Goal: Transaction & Acquisition: Purchase product/service

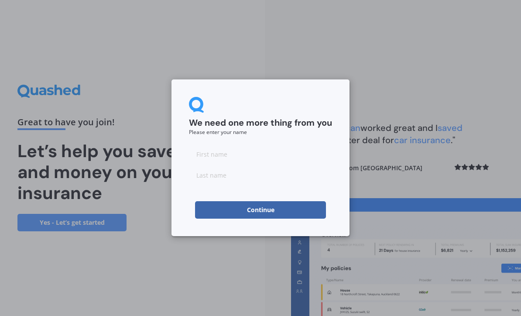
click at [234, 156] on input at bounding box center [260, 153] width 143 height 17
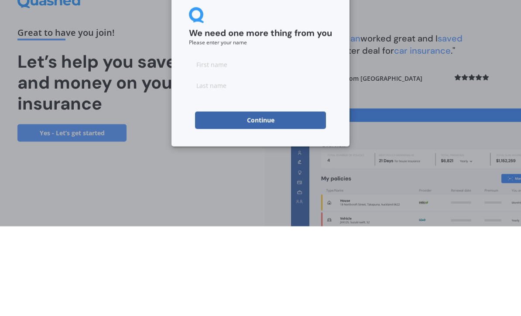
type input "Verity"
type input "Tarrant"
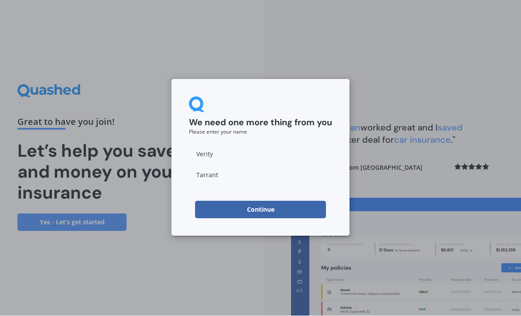
click at [279, 212] on button "Continue" at bounding box center [260, 209] width 131 height 17
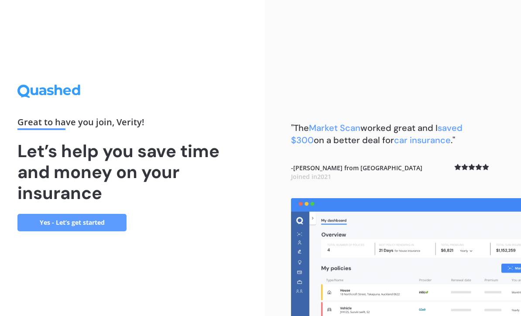
click at [69, 214] on link "Yes - Let’s get started" at bounding box center [71, 222] width 109 height 17
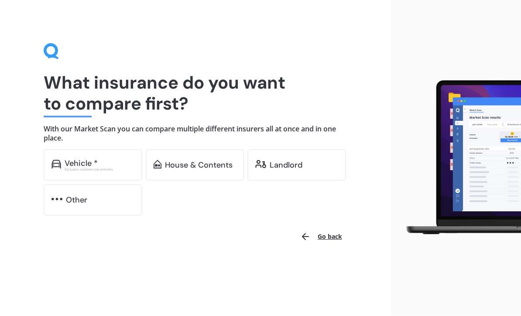
click at [284, 170] on div "Landlord" at bounding box center [296, 165] width 99 height 31
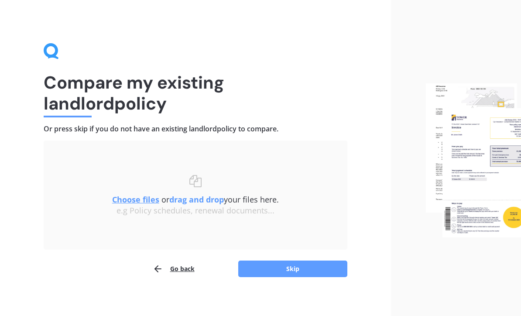
click at [298, 265] on button "Skip" at bounding box center [292, 269] width 109 height 17
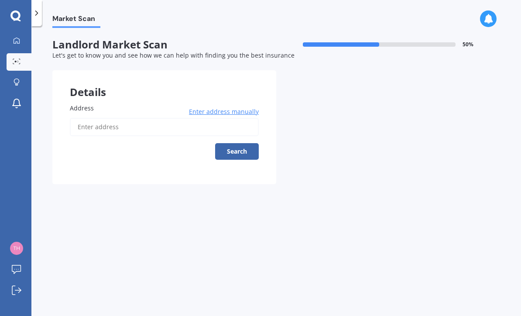
click at [110, 125] on input "Address" at bounding box center [164, 127] width 189 height 18
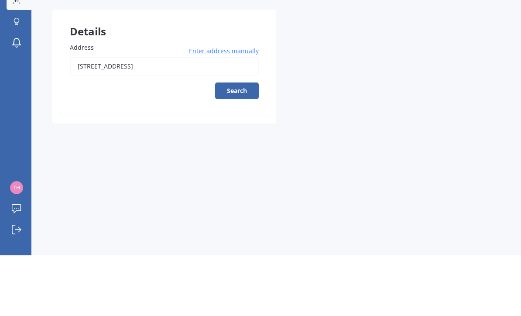
scroll to position [29, 0]
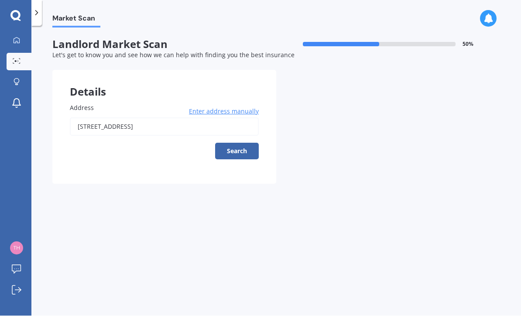
type input "[STREET_ADDRESS]"
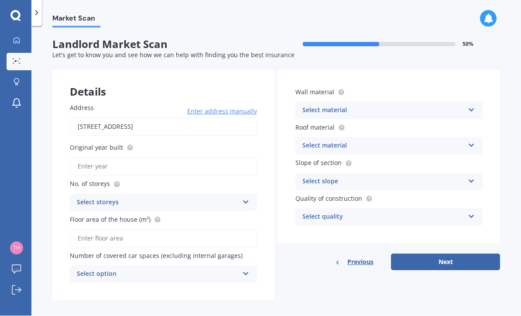
click at [140, 158] on input "Original year built" at bounding box center [163, 167] width 187 height 18
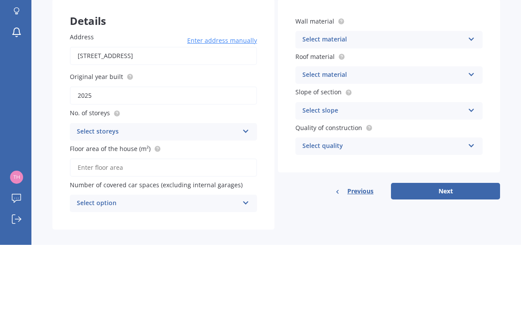
type input "2025"
click at [245, 198] on icon at bounding box center [245, 201] width 7 height 6
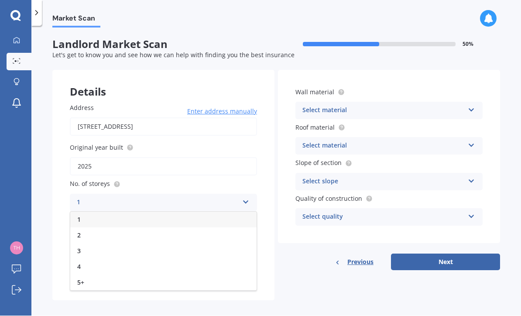
click at [106, 212] on div "1" at bounding box center [163, 220] width 186 height 16
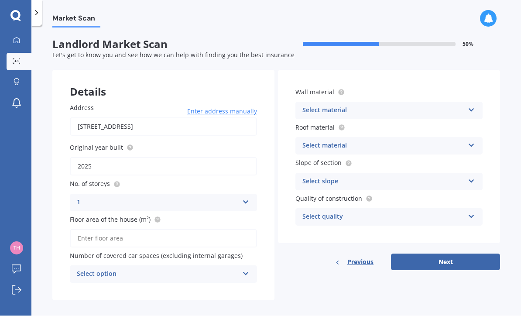
click at [163, 230] on input "Floor area of the house (m²)" at bounding box center [163, 239] width 187 height 18
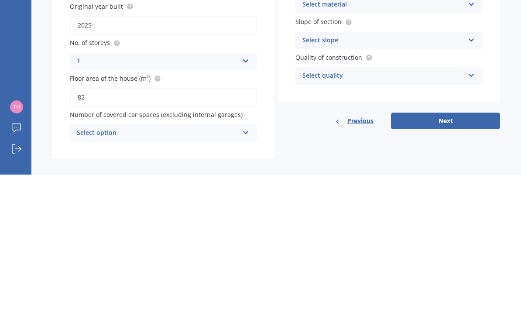
type input "82"
click at [282, 112] on div "Details Address [STREET_ADDRESS] Enter address manually Search Original year bu…" at bounding box center [276, 185] width 448 height 230
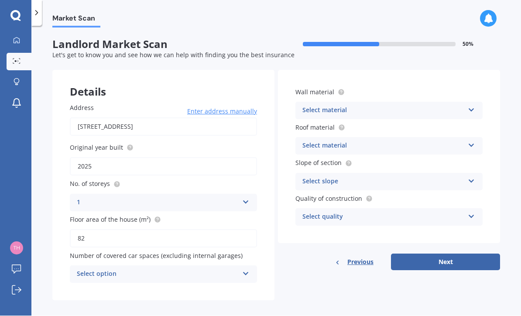
click at [249, 269] on icon at bounding box center [245, 272] width 7 height 6
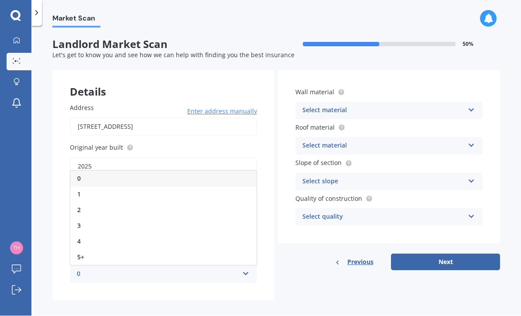
click at [144, 171] on div "0" at bounding box center [163, 179] width 186 height 16
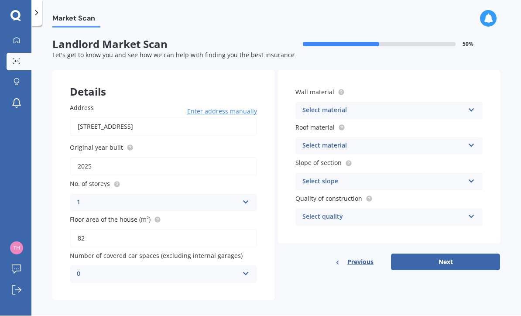
click at [470, 106] on icon at bounding box center [471, 109] width 7 height 6
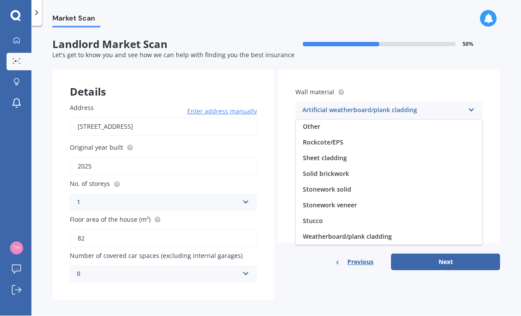
scroll to position [79, 0]
click at [369, 233] on span "Weatherboard/plank cladding" at bounding box center [347, 237] width 89 height 8
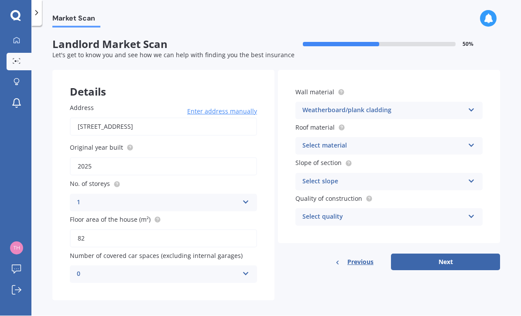
click at [474, 141] on icon at bounding box center [471, 144] width 7 height 6
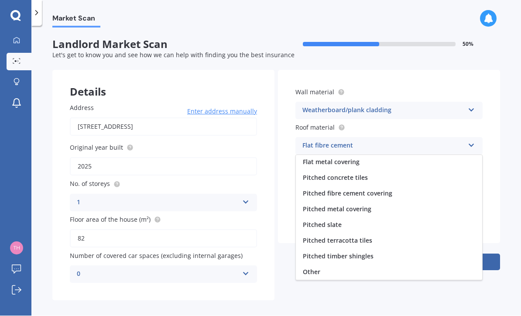
scroll to position [32, 0]
click at [365, 205] on span "Pitched metal covering" at bounding box center [337, 209] width 69 height 8
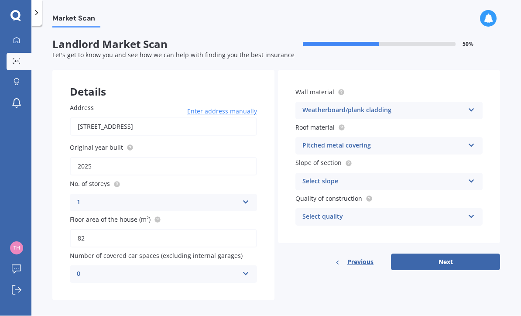
click at [474, 141] on icon at bounding box center [471, 144] width 7 height 6
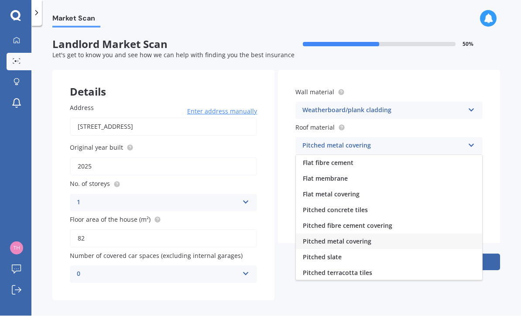
scroll to position [0, 0]
click at [380, 234] on div "Pitched metal covering" at bounding box center [389, 242] width 186 height 16
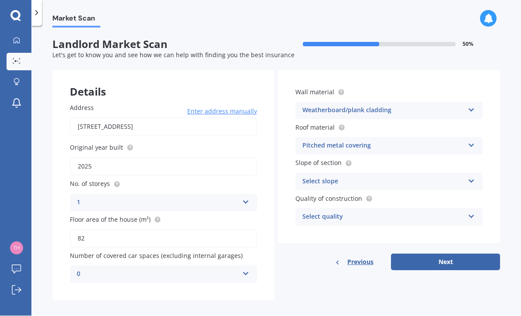
click at [471, 177] on icon at bounding box center [471, 180] width 7 height 6
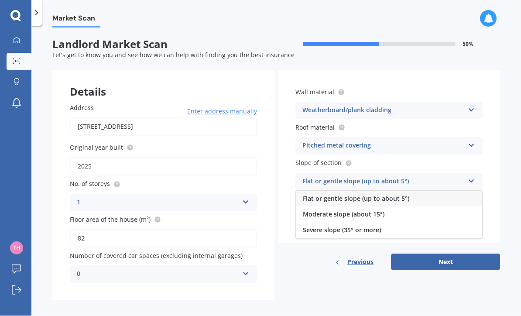
click at [405, 207] on div "Moderate slope (about 15°)" at bounding box center [389, 215] width 186 height 16
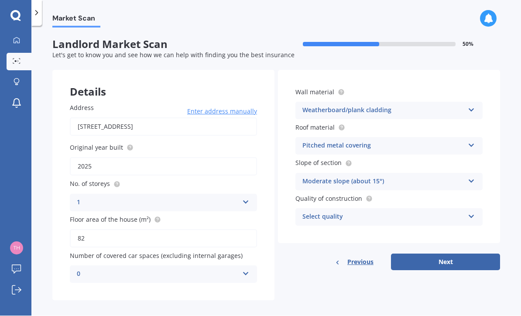
click at [474, 212] on icon at bounding box center [471, 215] width 7 height 6
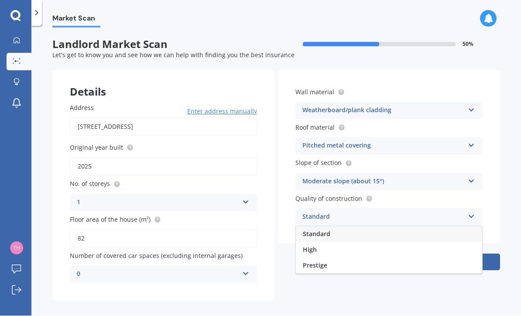
click at [360, 227] on div "Standard" at bounding box center [389, 235] width 186 height 16
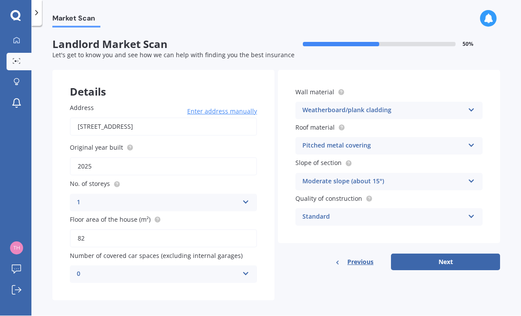
click at [439, 254] on button "Next" at bounding box center [445, 262] width 109 height 17
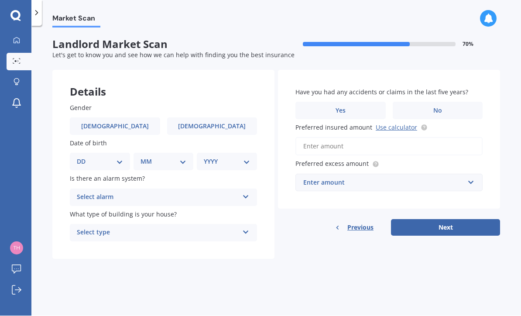
click at [247, 192] on icon at bounding box center [245, 195] width 7 height 6
click at [162, 238] on div "No" at bounding box center [163, 246] width 186 height 16
click at [254, 224] on div "Select type Freestanding Multi-unit (in a block of 6 or less) Multi-unit (in a …" at bounding box center [163, 232] width 187 height 17
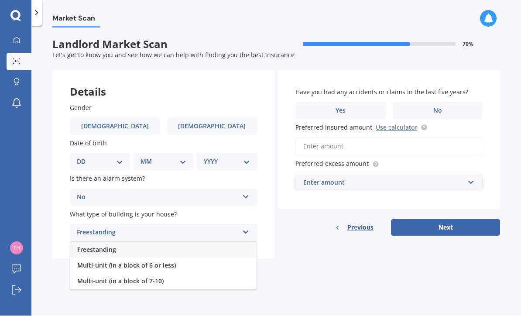
click at [213, 242] on div "Freestanding" at bounding box center [163, 250] width 186 height 16
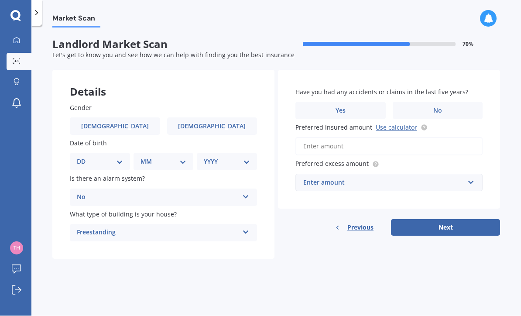
click at [436, 107] on span "No" at bounding box center [437, 110] width 9 height 7
click at [0, 0] on input "No" at bounding box center [0, 0] width 0 height 0
click at [475, 175] on input "text" at bounding box center [385, 183] width 179 height 17
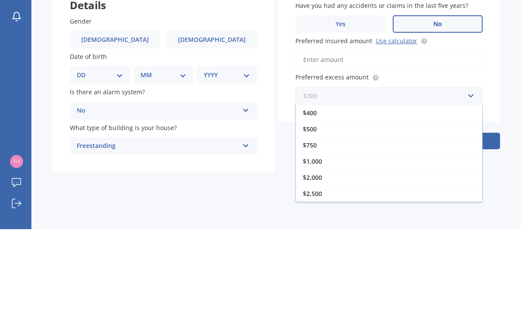
scroll to position [16, 0]
click at [345, 208] on div "$500" at bounding box center [389, 216] width 186 height 16
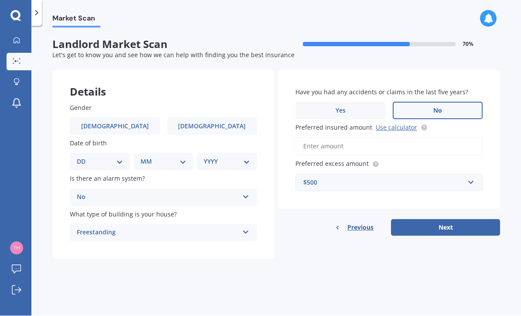
click at [392, 124] on link "Use calculator" at bounding box center [396, 128] width 41 height 8
click at [406, 137] on input "Preferred insured amount Use calculator" at bounding box center [389, 146] width 187 height 18
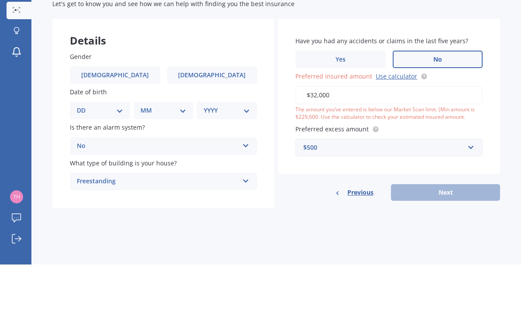
type input "$320,000"
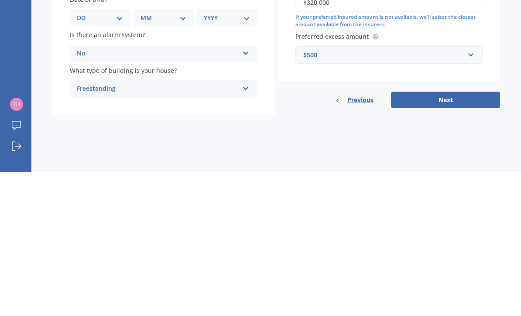
click at [475, 236] on button "Next" at bounding box center [445, 244] width 109 height 17
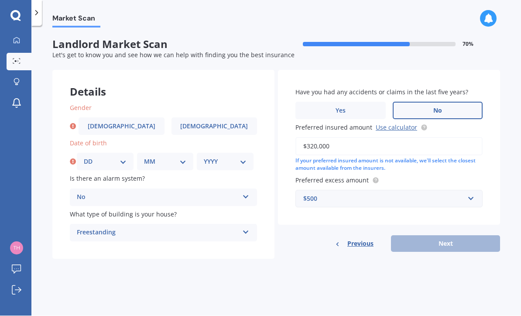
click at [216, 123] on span "[DEMOGRAPHIC_DATA]" at bounding box center [214, 126] width 68 height 7
click at [0, 0] on input "[DEMOGRAPHIC_DATA]" at bounding box center [0, 0] width 0 height 0
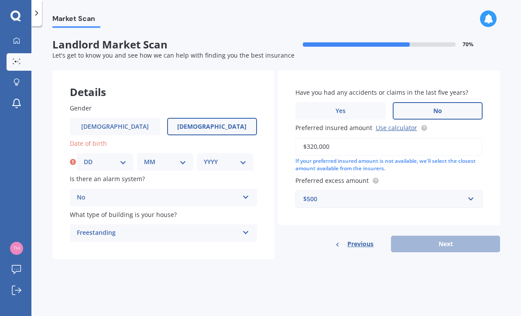
click at [125, 157] on select "DD 01 02 03 04 05 06 07 08 09 10 11 12 13 14 15 16 17 18 19 20 21 22 23 24 25 2…" at bounding box center [105, 162] width 43 height 10
select select "31"
click at [176, 157] on select "MM 01 02 03 04 05 06 07 08 09 10 11 12" at bounding box center [165, 162] width 43 height 10
select select "08"
click at [247, 157] on select "YYYY 2009 2008 2007 2006 2005 2004 2003 2002 2001 2000 1999 1998 1997 1996 1995…" at bounding box center [225, 162] width 43 height 10
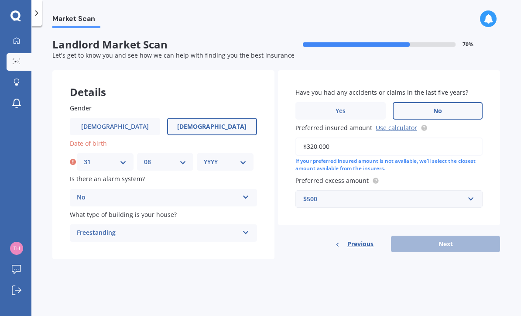
select select "1978"
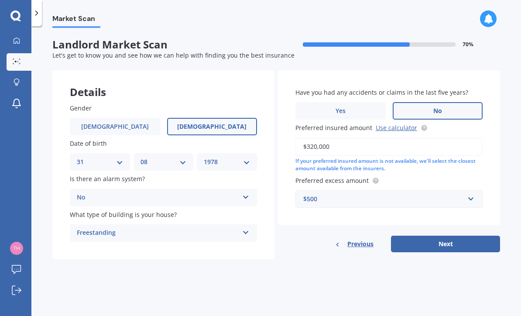
click at [450, 236] on button "Next" at bounding box center [445, 244] width 109 height 17
select select "31"
select select "08"
select select "1978"
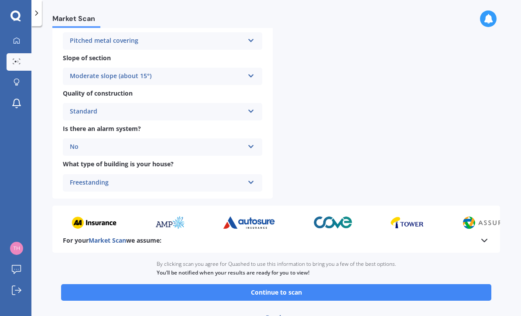
scroll to position [275, 0]
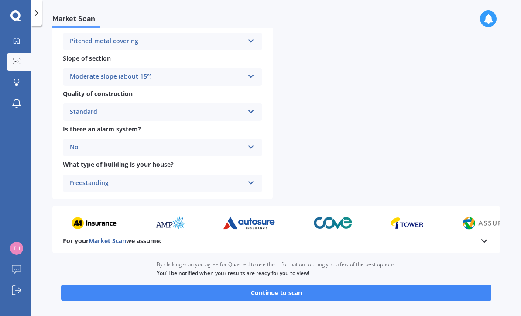
click at [444, 285] on button "Continue to scan" at bounding box center [276, 293] width 430 height 17
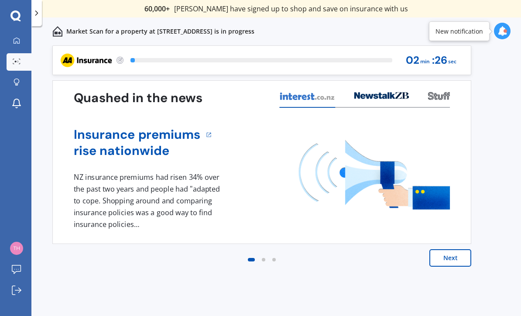
click at [450, 257] on button "Next" at bounding box center [451, 257] width 42 height 17
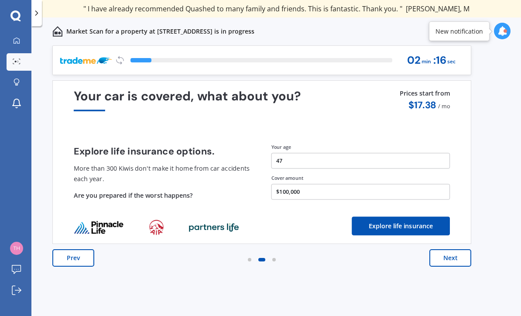
click at [71, 258] on button "Prev" at bounding box center [73, 257] width 42 height 17
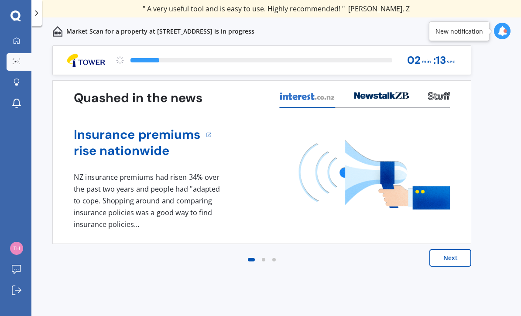
click at [453, 260] on button "Next" at bounding box center [451, 257] width 42 height 17
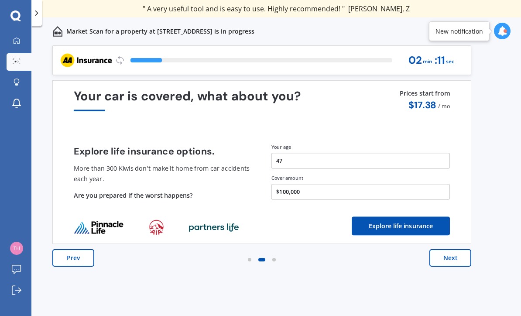
click at [453, 259] on button "Next" at bounding box center [451, 257] width 42 height 17
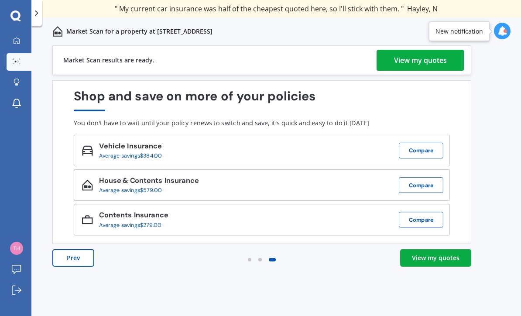
click at [425, 65] on div "View my quotes" at bounding box center [420, 60] width 53 height 21
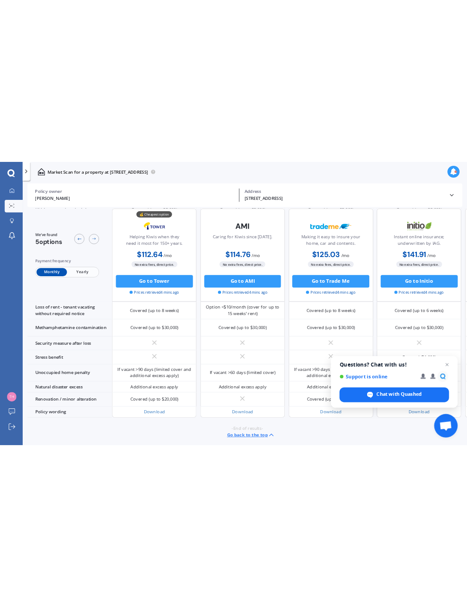
scroll to position [311, 0]
